Goal: Information Seeking & Learning: Learn about a topic

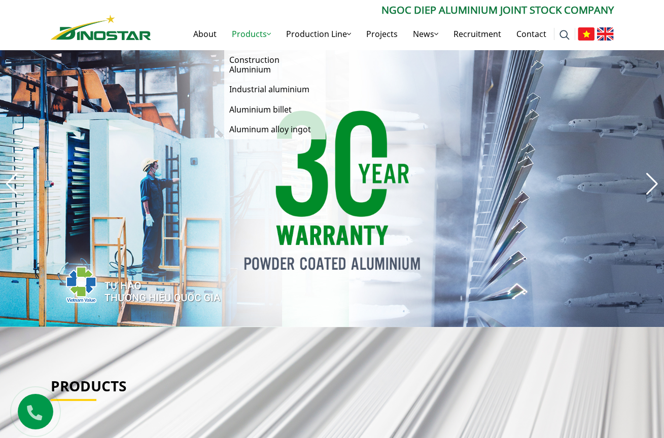
click at [256, 36] on link "Products" at bounding box center [251, 34] width 54 height 32
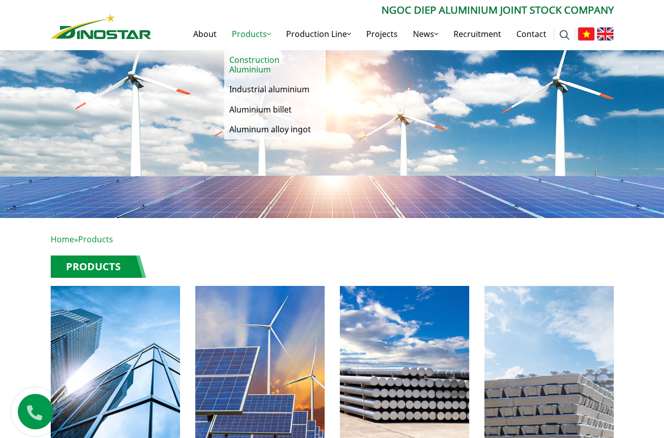
click at [251, 58] on link "Construction Aluminium" at bounding box center [274, 64] width 101 height 29
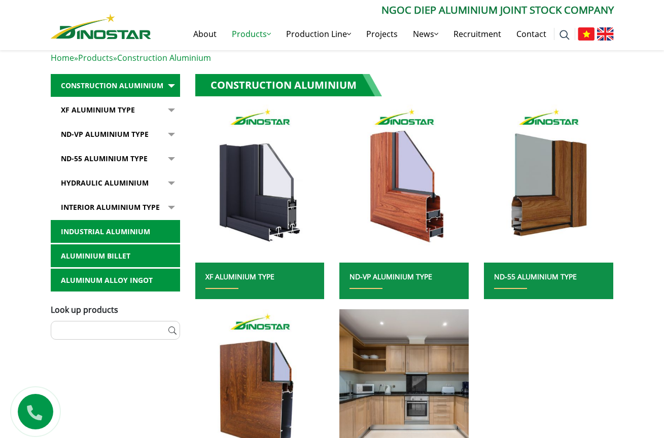
scroll to position [184, 0]
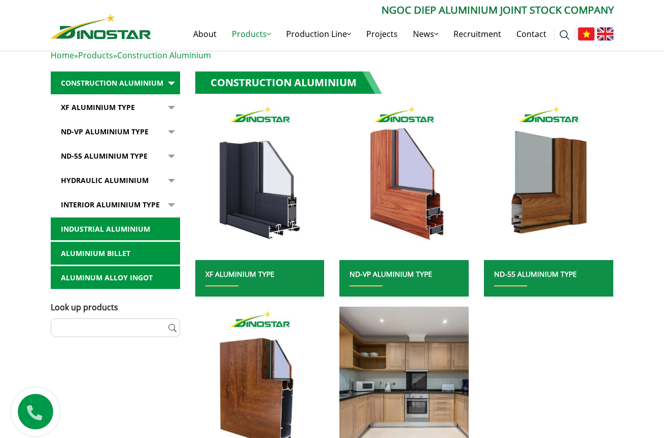
click at [130, 241] on link "Industrial aluminium" at bounding box center [115, 229] width 129 height 23
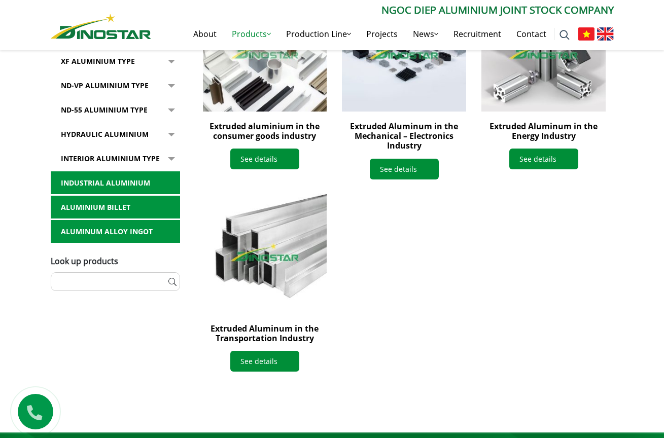
scroll to position [354, 0]
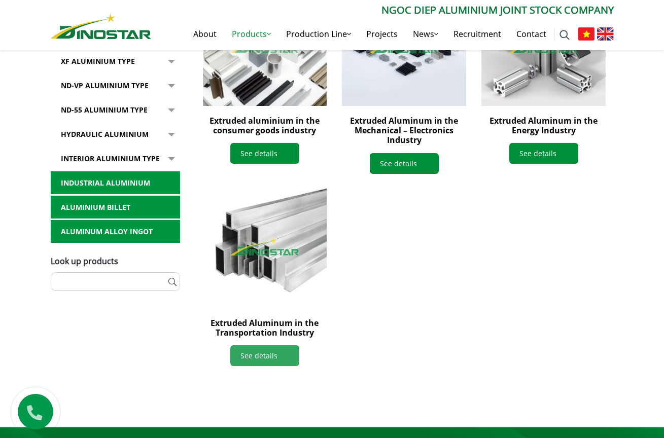
click at [258, 359] on link "See details" at bounding box center [264, 356] width 69 height 21
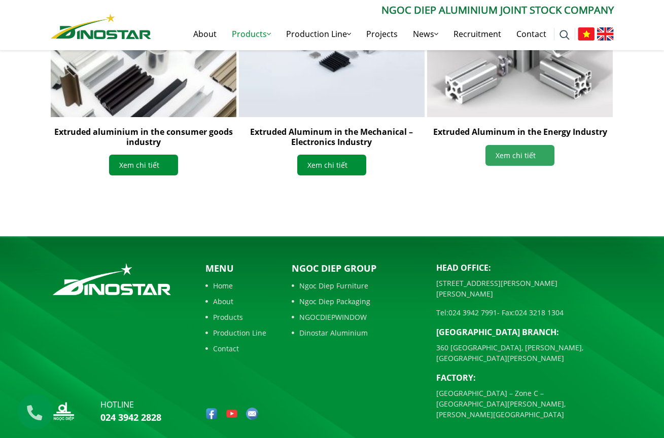
scroll to position [1125, 0]
click at [137, 176] on link "Xem chi tiết" at bounding box center [143, 165] width 69 height 21
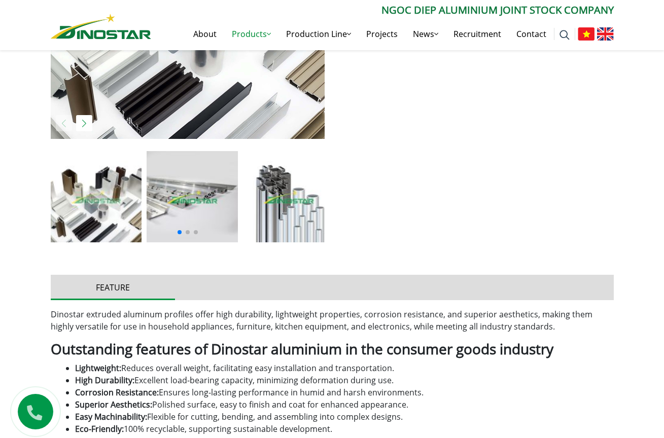
scroll to position [393, 0]
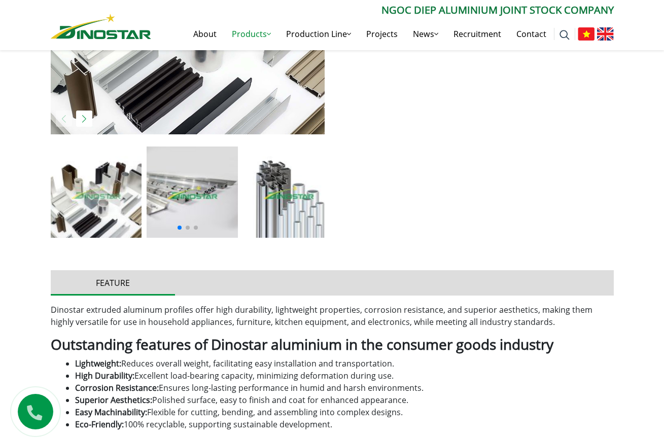
click at [290, 191] on img at bounding box center [288, 192] width 91 height 91
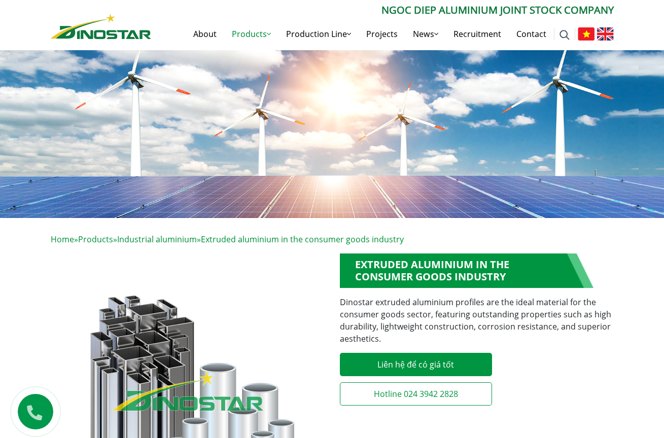
scroll to position [0, 0]
